Goal: Transaction & Acquisition: Purchase product/service

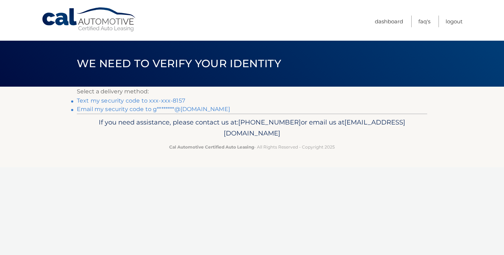
click at [167, 102] on link "Text my security code to xxx-xxx-8157" at bounding box center [131, 100] width 108 height 7
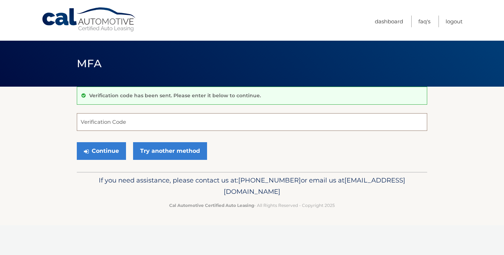
click at [142, 123] on input "Verification Code" at bounding box center [252, 122] width 350 height 18
type input "373314"
click at [109, 151] on button "Continue" at bounding box center [101, 151] width 49 height 18
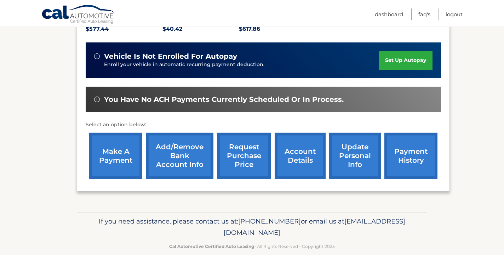
scroll to position [172, 0]
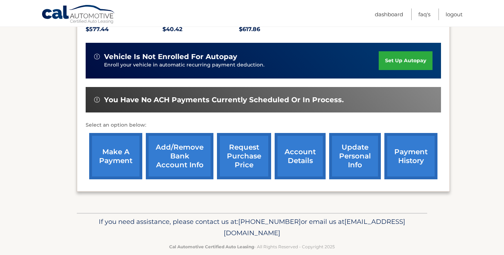
click at [108, 145] on link "make a payment" at bounding box center [115, 156] width 53 height 46
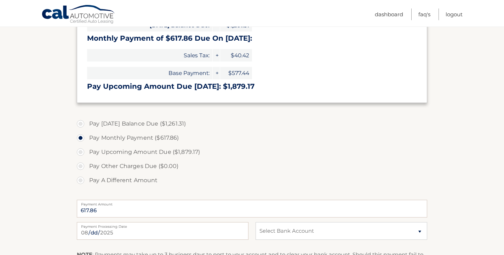
scroll to position [195, 0]
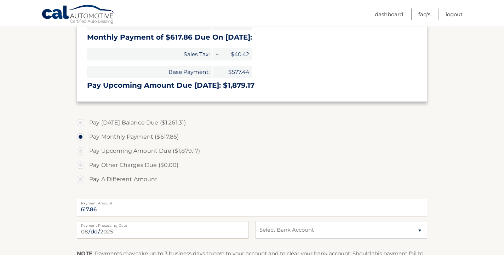
click at [83, 178] on label "Pay A Different Amount" at bounding box center [252, 179] width 350 height 14
click at [83, 178] on input "Pay A Different Amount" at bounding box center [83, 177] width 7 height 11
radio input "true"
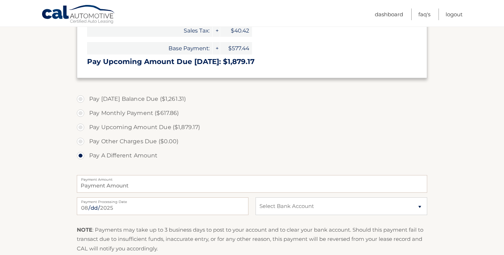
scroll to position [221, 0]
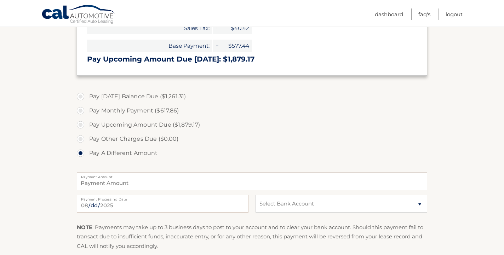
click at [132, 180] on input "Payment Amount" at bounding box center [252, 182] width 350 height 18
type input "200.00"
select select "YzljNTYyYzctYWJkZS00NDI3LThmYTItNmQ4MzE0NGVhYzA3"
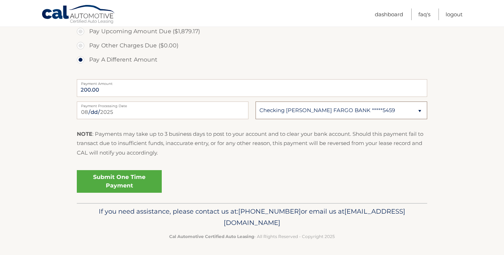
scroll to position [314, 0]
click at [137, 184] on link "Submit One Time Payment" at bounding box center [119, 182] width 85 height 23
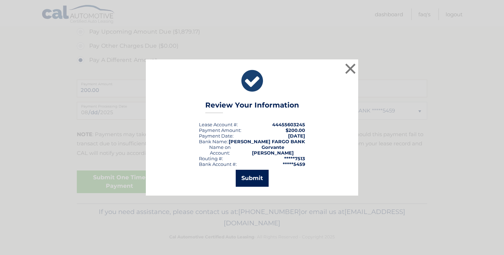
click at [253, 175] on button "Submit" at bounding box center [252, 178] width 33 height 17
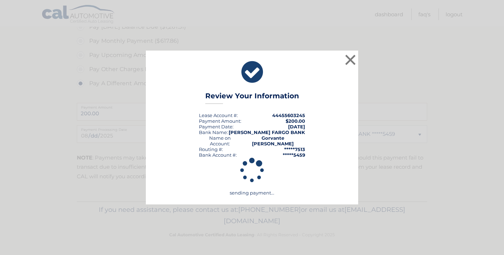
scroll to position [289, 0]
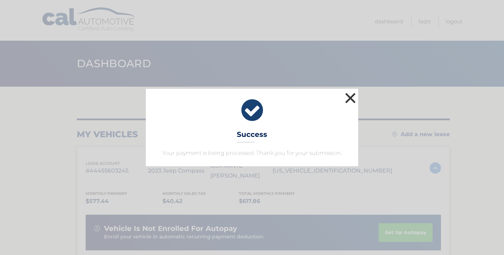
click at [354, 98] on button "×" at bounding box center [350, 98] width 14 height 14
